Goal: Use online tool/utility: Utilize a website feature to perform a specific function

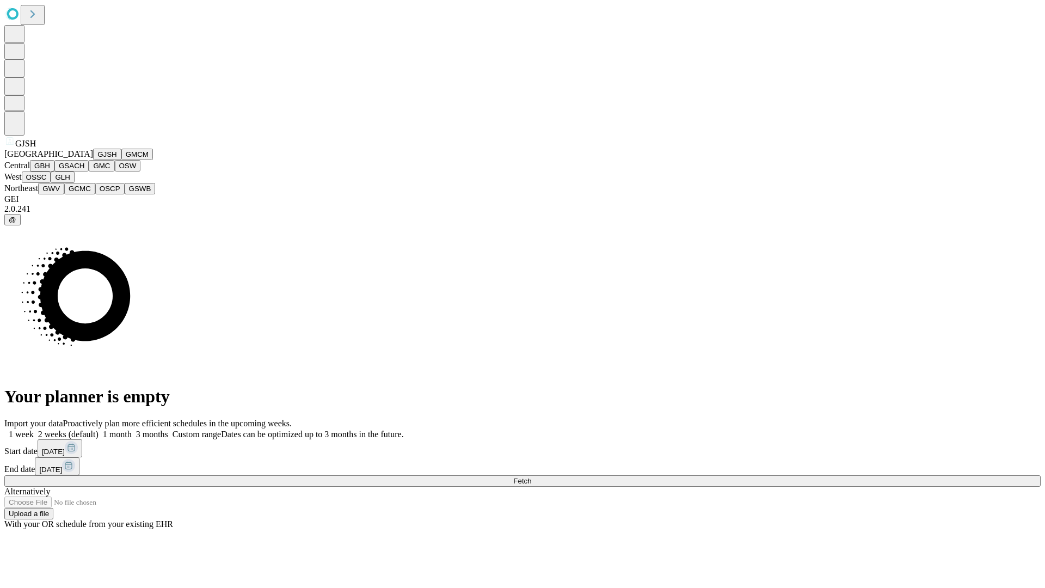
click at [93, 160] on button "GJSH" at bounding box center [107, 154] width 28 height 11
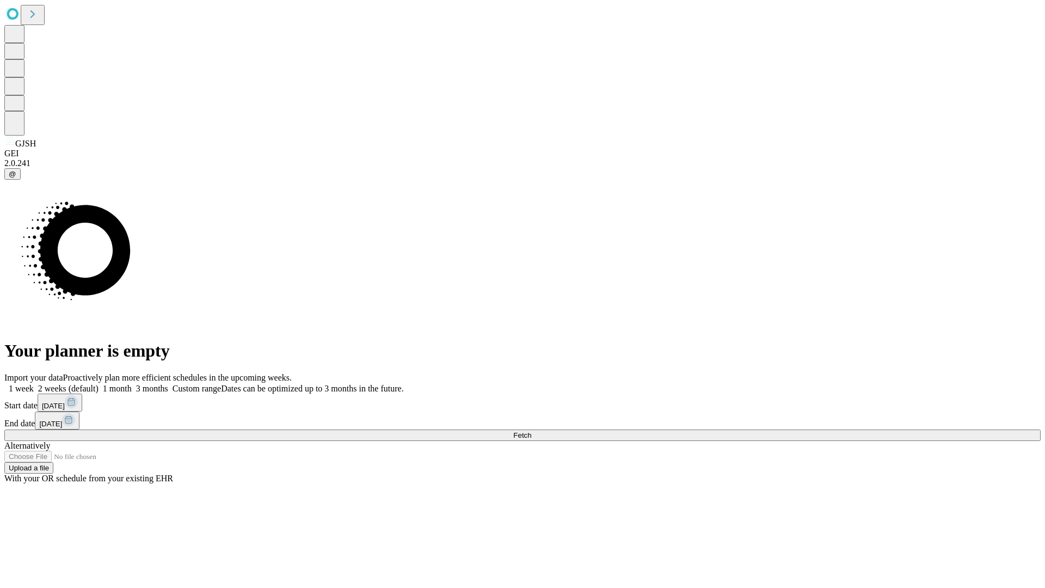
click at [132, 384] on label "1 month" at bounding box center [115, 388] width 33 height 9
click at [531, 431] on span "Fetch" at bounding box center [522, 435] width 18 height 8
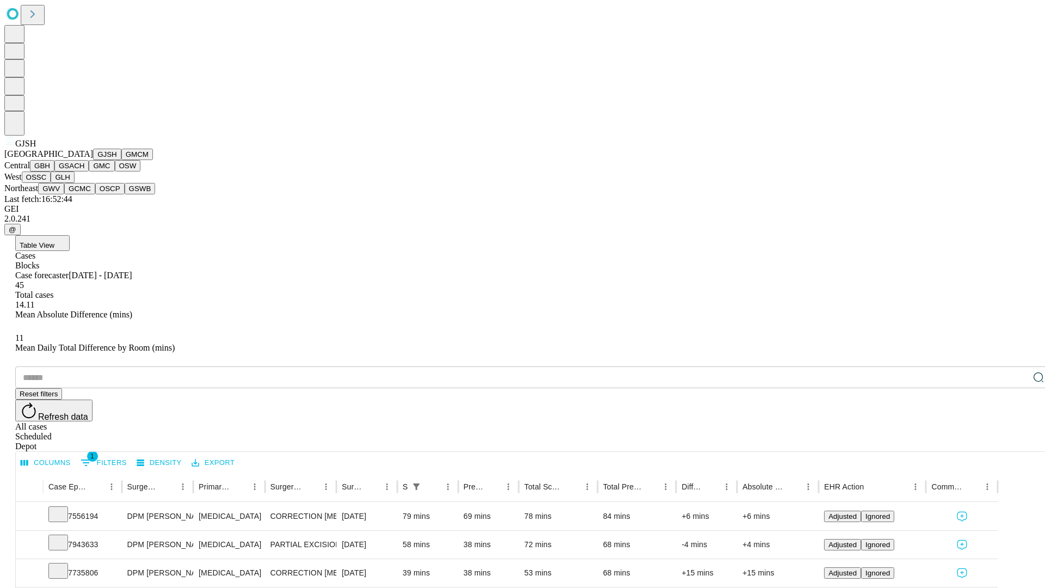
click at [121, 160] on button "GMCM" at bounding box center [137, 154] width 32 height 11
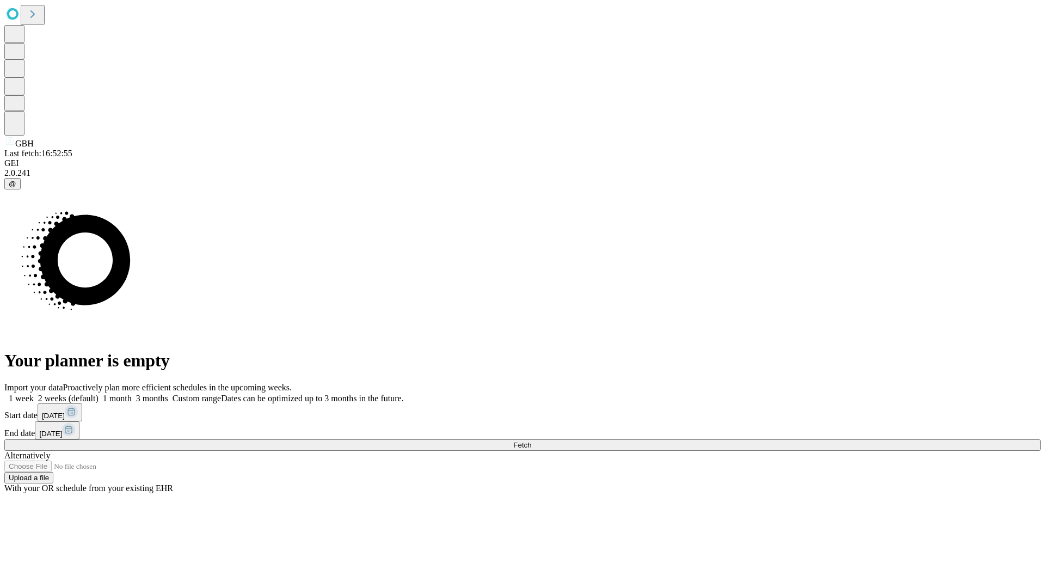
click at [132, 394] on label "1 month" at bounding box center [115, 398] width 33 height 9
click at [531, 441] on span "Fetch" at bounding box center [522, 445] width 18 height 8
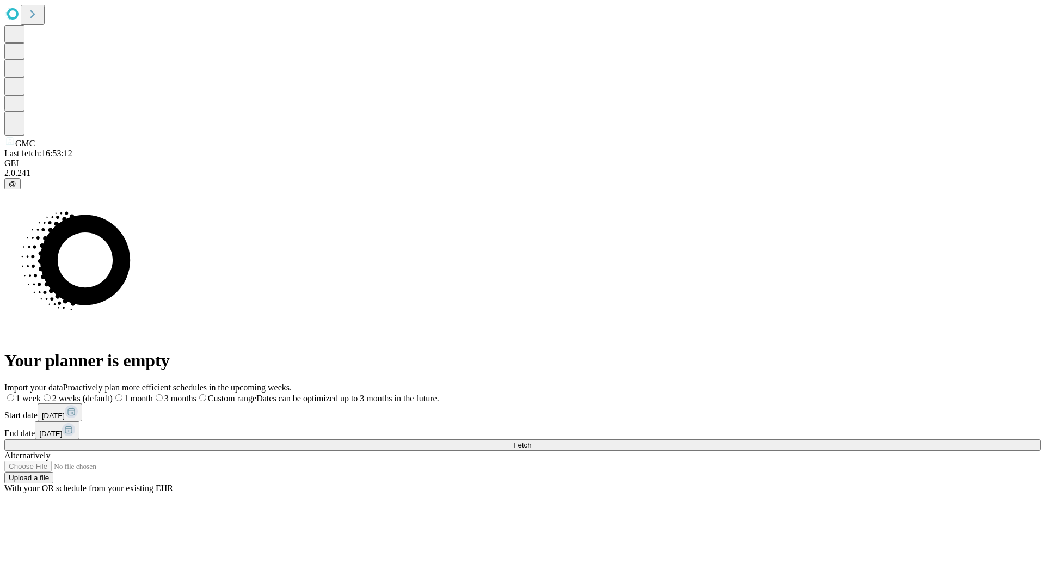
click at [153, 394] on label "1 month" at bounding box center [133, 398] width 40 height 9
click at [531, 441] on span "Fetch" at bounding box center [522, 445] width 18 height 8
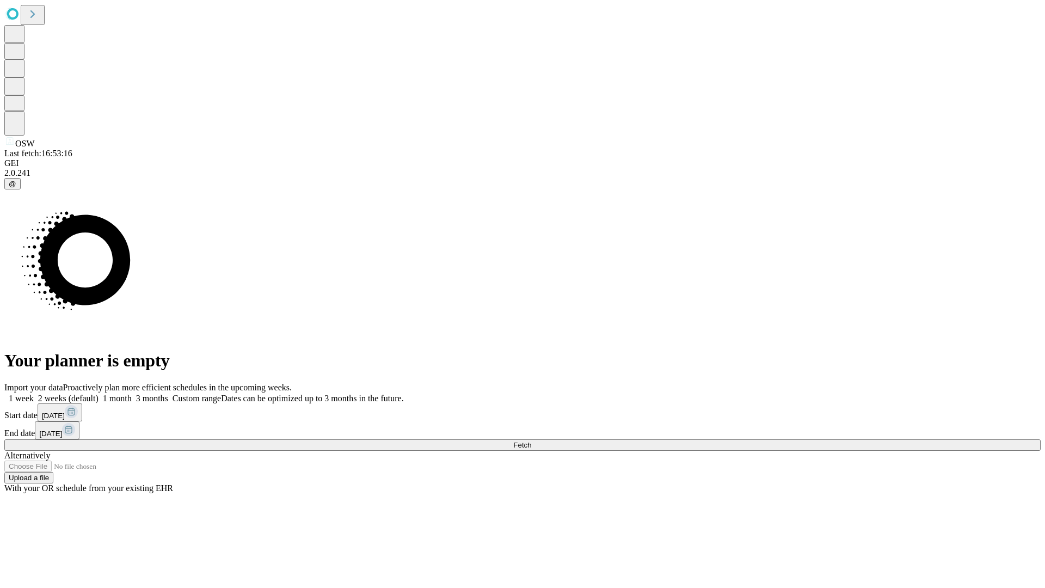
click at [132, 394] on label "1 month" at bounding box center [115, 398] width 33 height 9
click at [531, 441] on span "Fetch" at bounding box center [522, 445] width 18 height 8
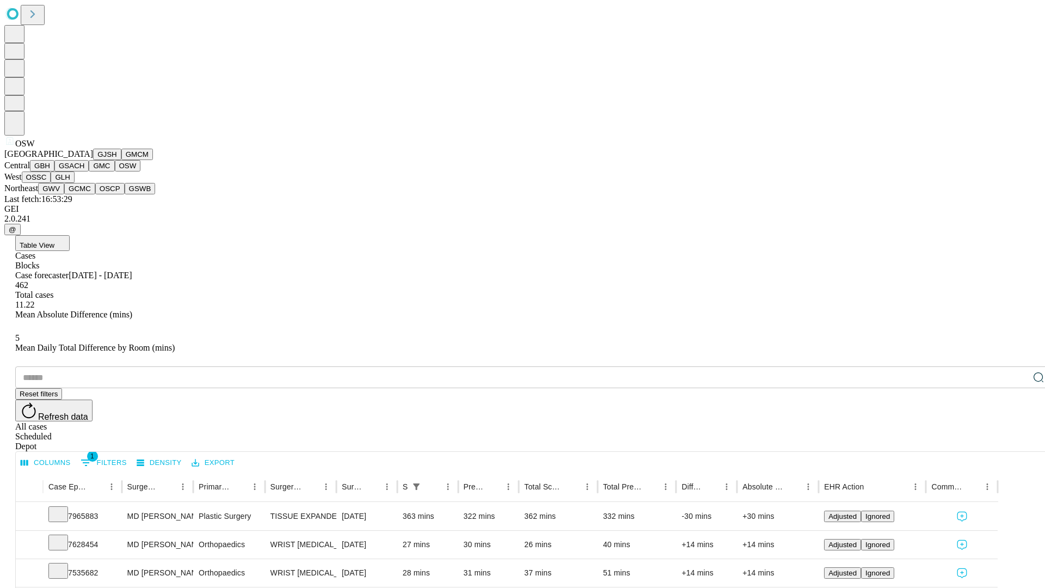
click at [51, 183] on button "OSSC" at bounding box center [36, 176] width 29 height 11
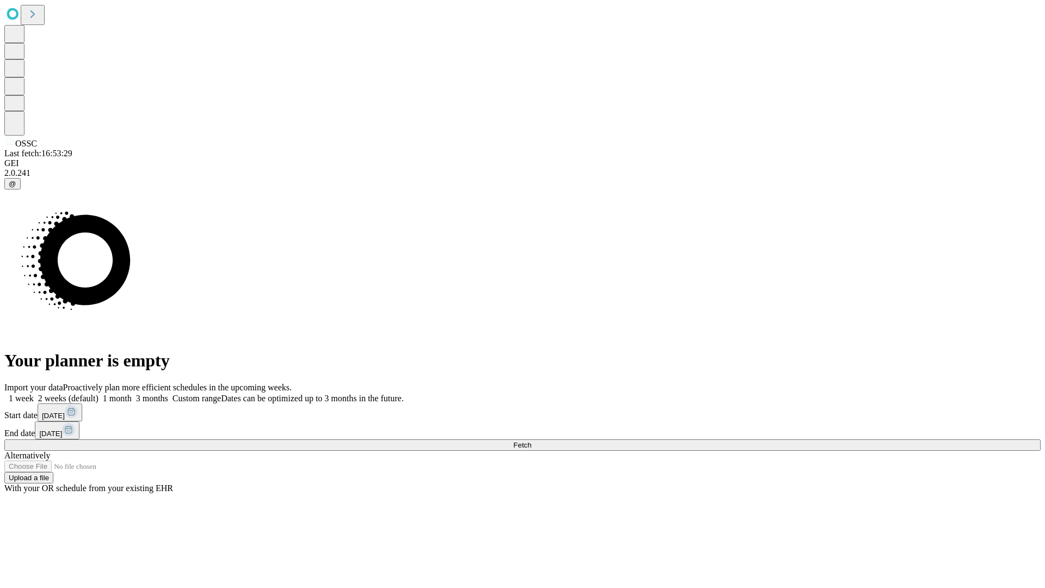
click at [132, 394] on label "1 month" at bounding box center [115, 398] width 33 height 9
click at [531, 441] on span "Fetch" at bounding box center [522, 445] width 18 height 8
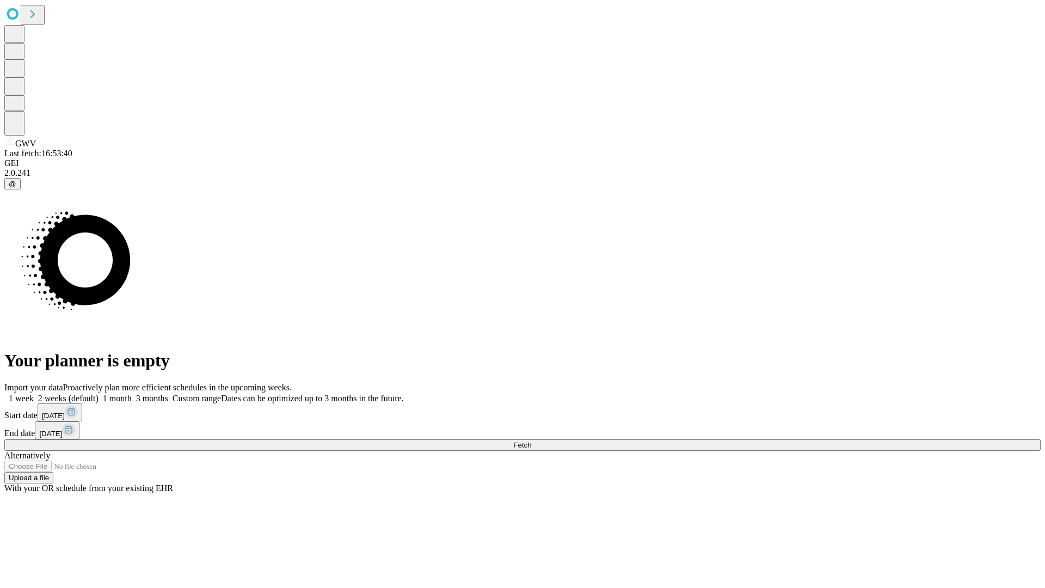
click at [531, 441] on span "Fetch" at bounding box center [522, 445] width 18 height 8
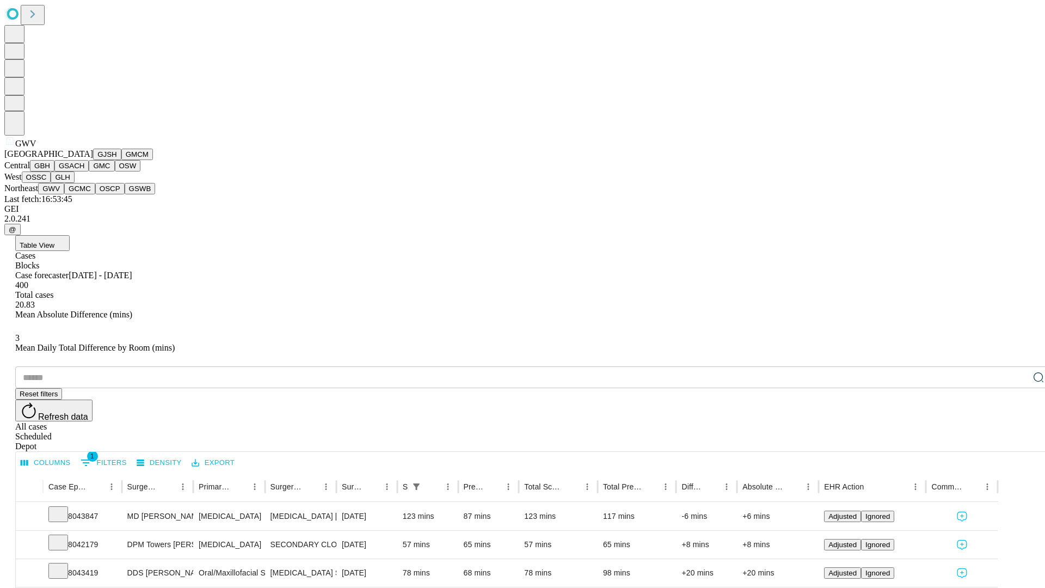
click at [84, 194] on button "GCMC" at bounding box center [79, 188] width 31 height 11
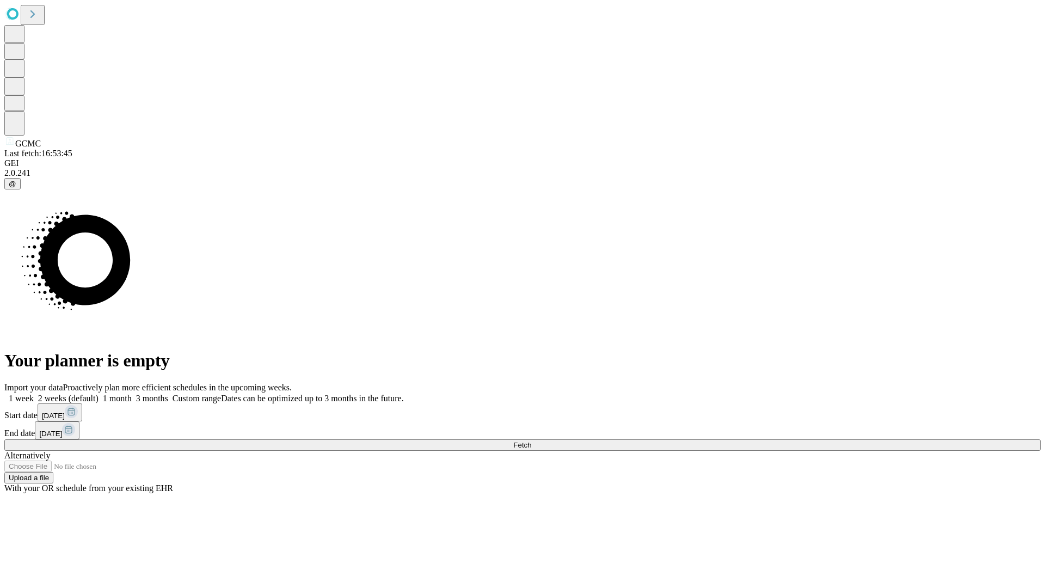
click at [132, 394] on label "1 month" at bounding box center [115, 398] width 33 height 9
click at [531, 441] on span "Fetch" at bounding box center [522, 445] width 18 height 8
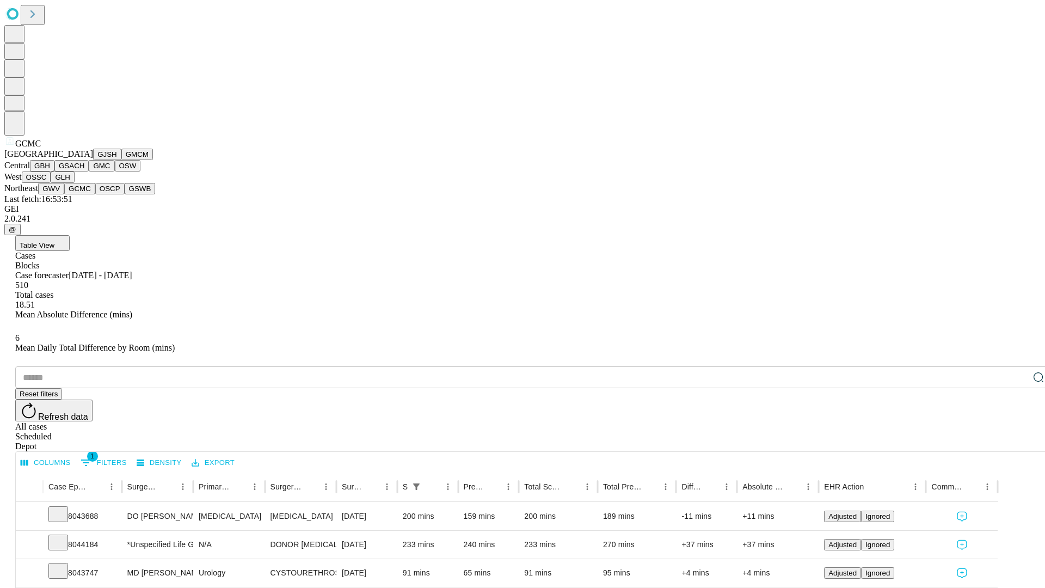
click at [95, 194] on button "OSCP" at bounding box center [109, 188] width 29 height 11
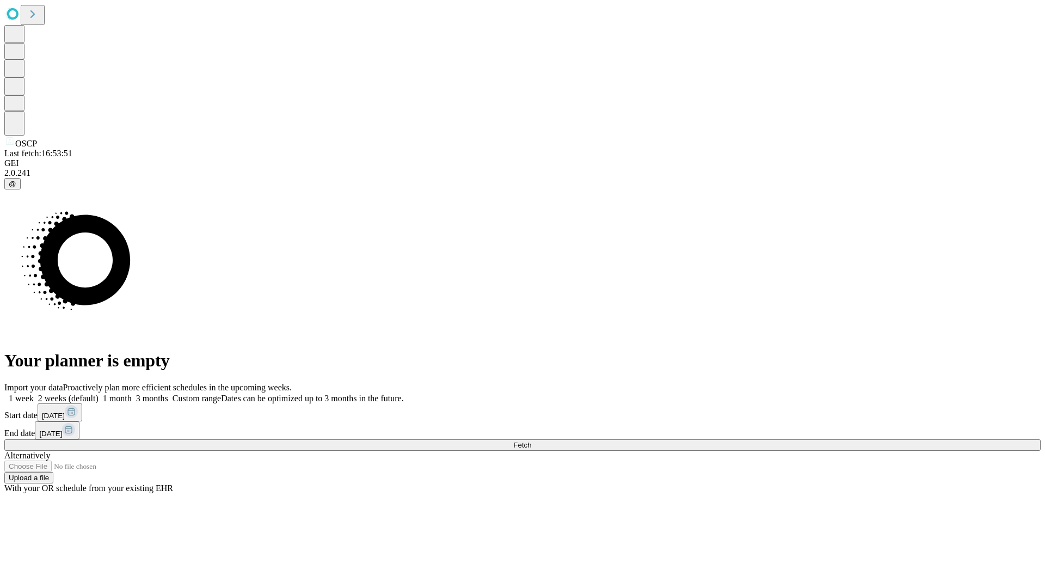
click at [132, 394] on label "1 month" at bounding box center [115, 398] width 33 height 9
click at [531, 441] on span "Fetch" at bounding box center [522, 445] width 18 height 8
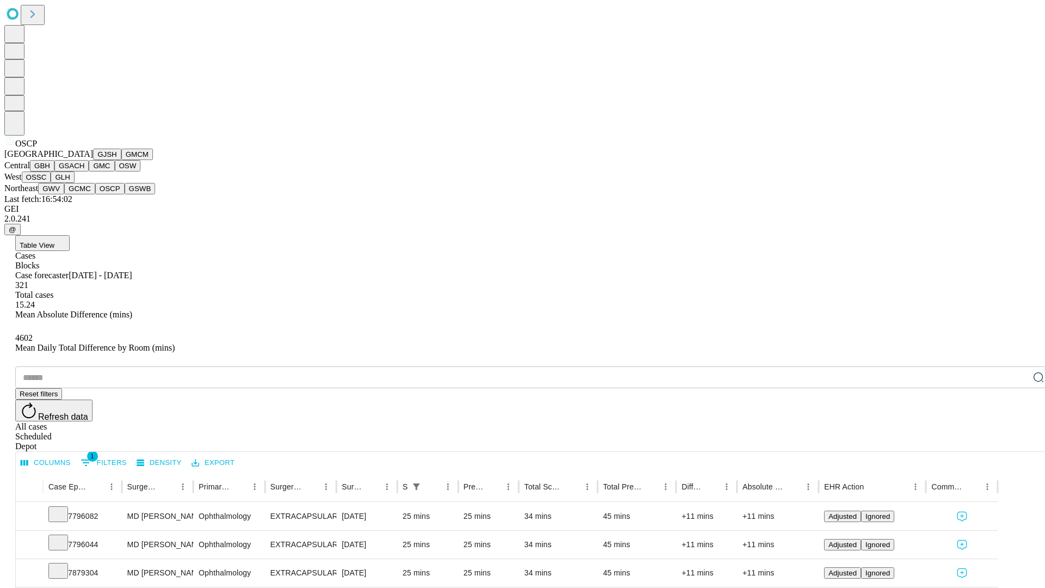
click at [125, 194] on button "GSWB" at bounding box center [140, 188] width 31 height 11
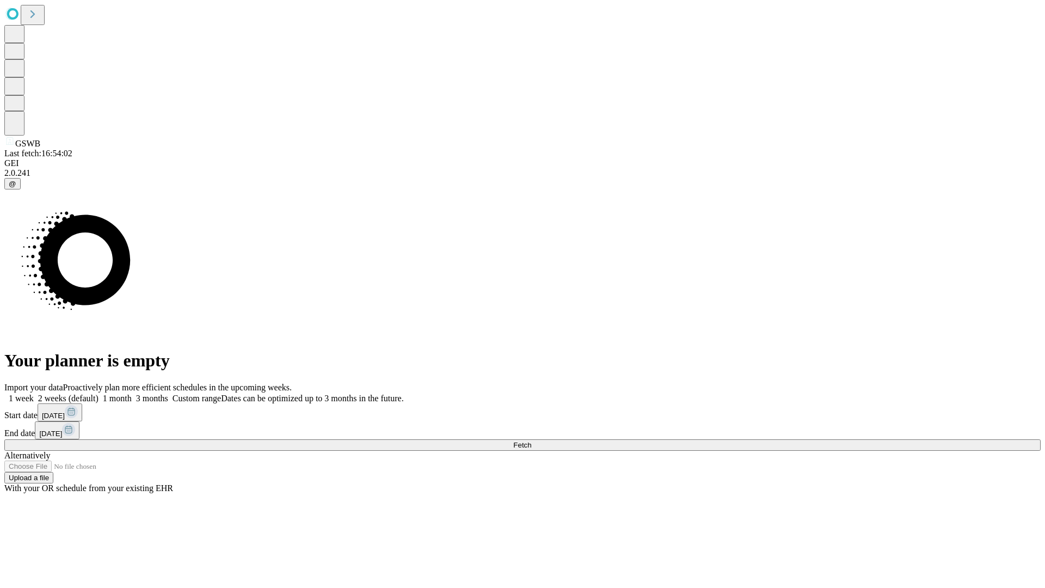
click at [531, 441] on span "Fetch" at bounding box center [522, 445] width 18 height 8
